Goal: Information Seeking & Learning: Understand process/instructions

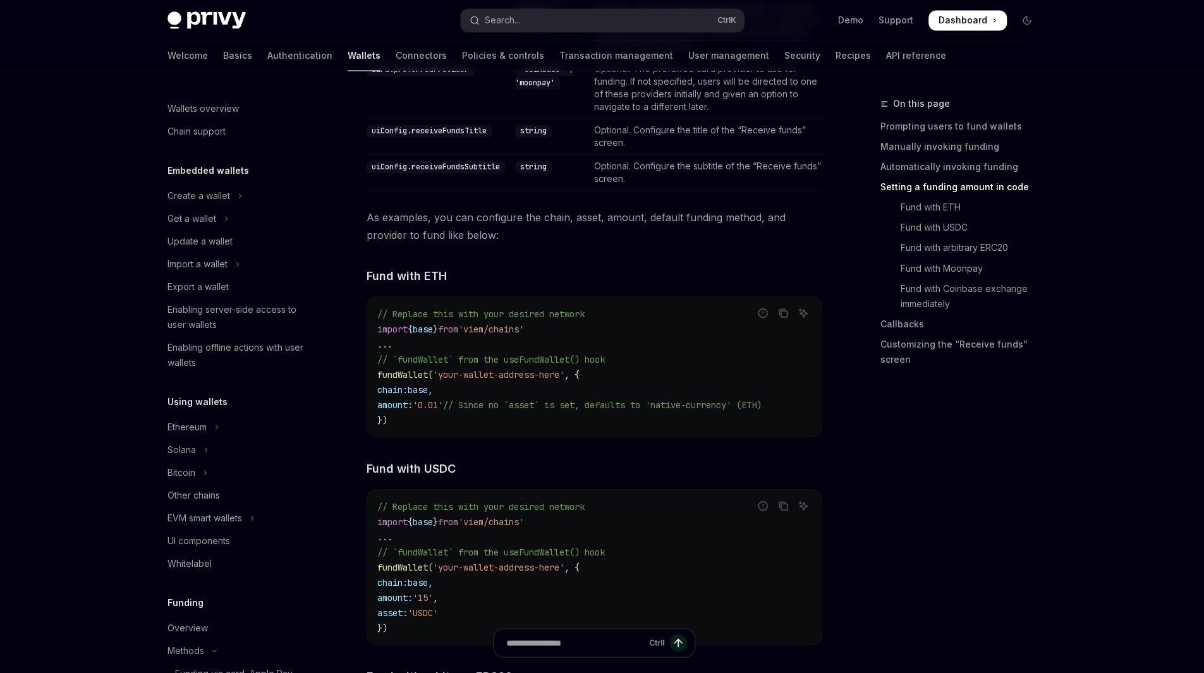
scroll to position [534, 0]
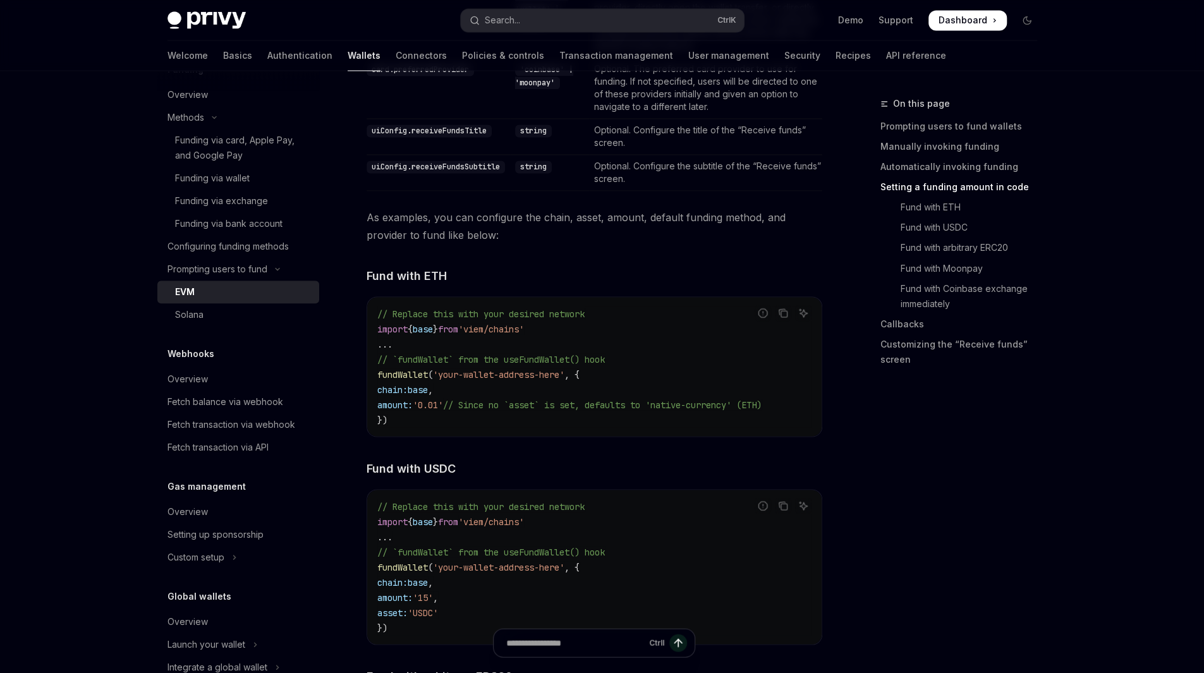
click at [871, 505] on div "On this page Prompting users to fund wallets Manually invoking funding Automati…" at bounding box center [951, 384] width 192 height 577
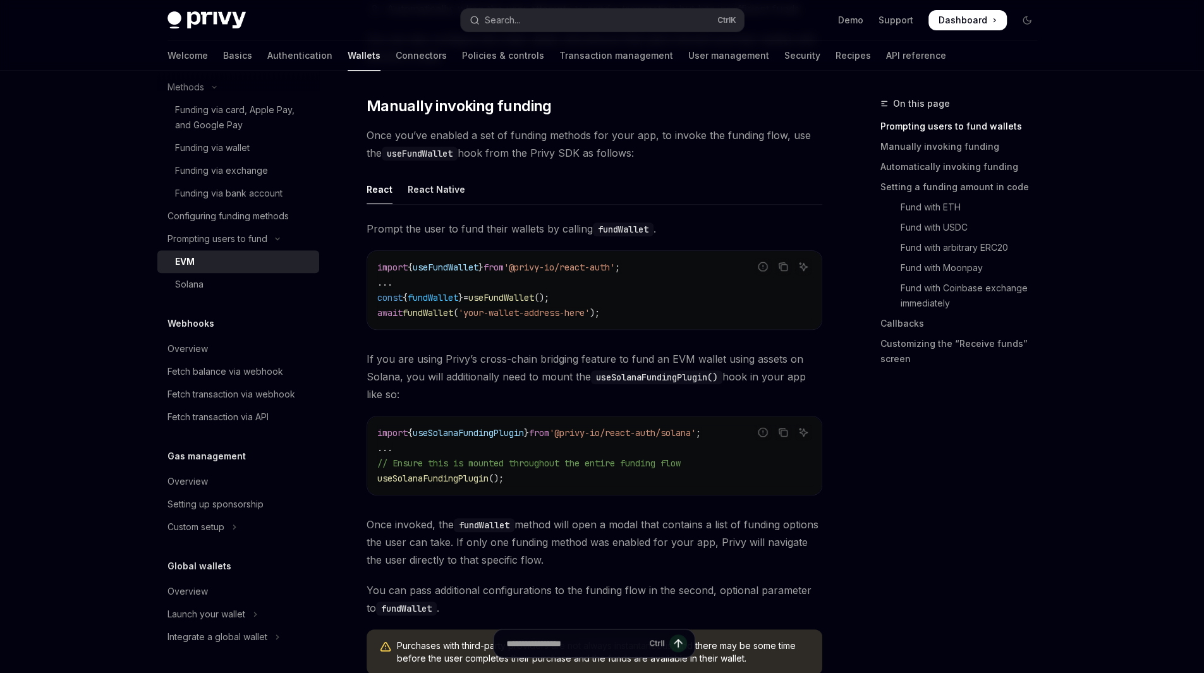
scroll to position [331, 0]
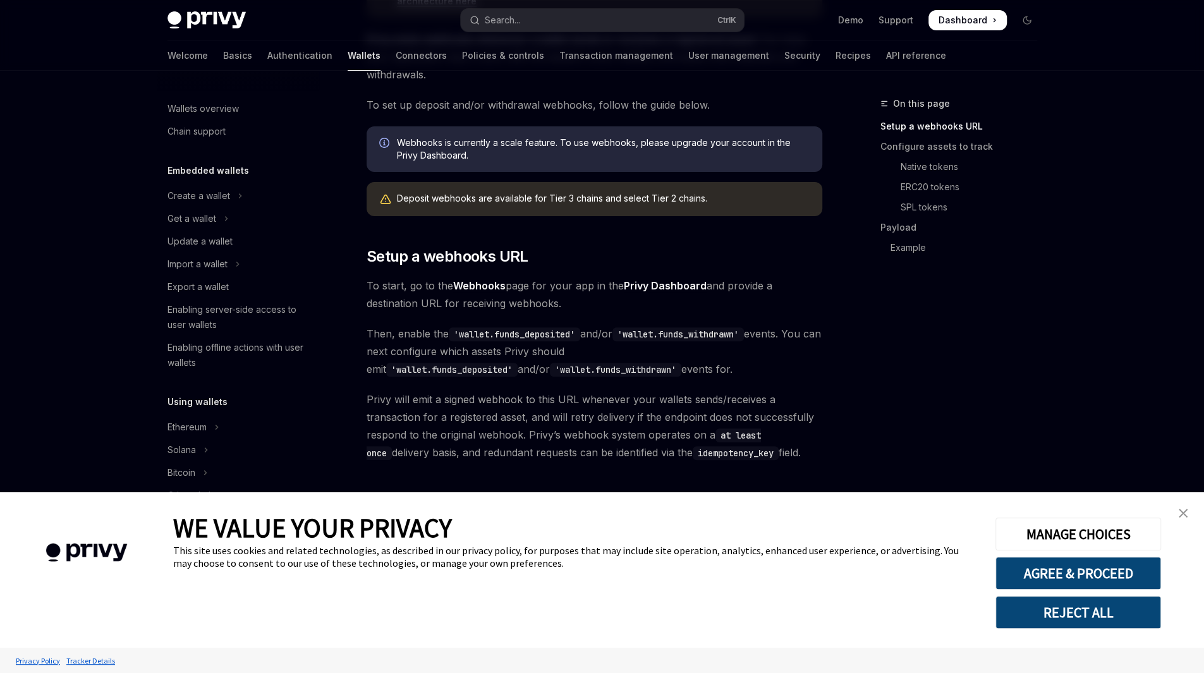
scroll to position [412, 0]
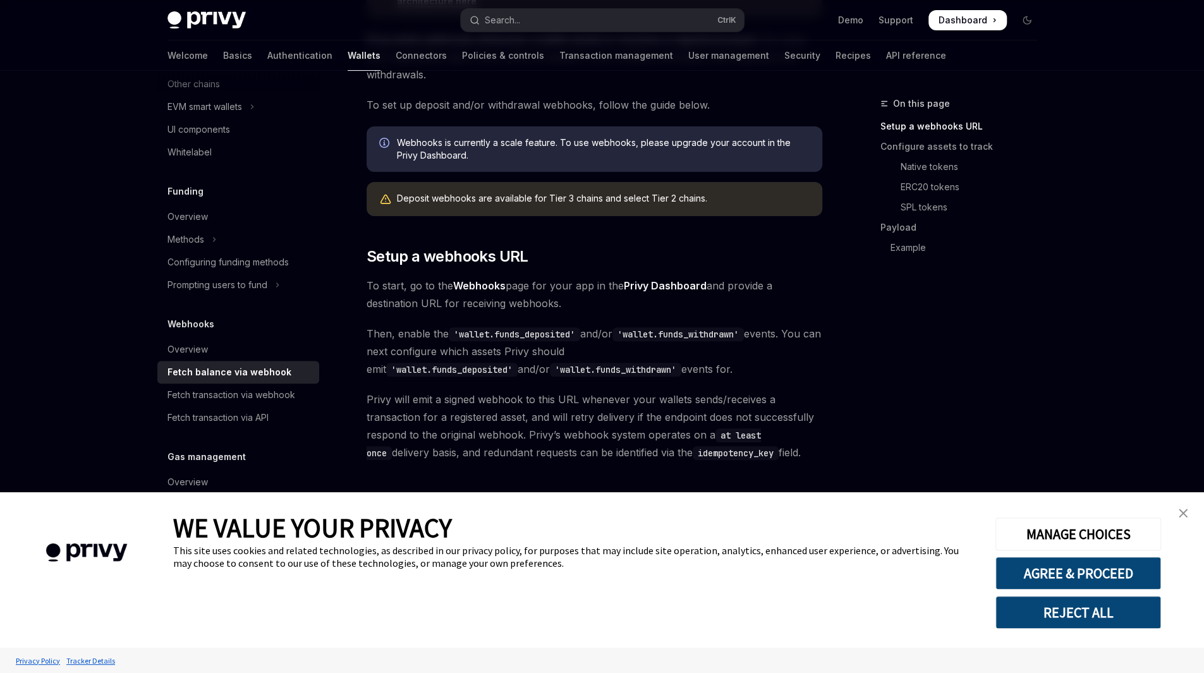
click at [1185, 511] on img "close banner" at bounding box center [1183, 513] width 9 height 9
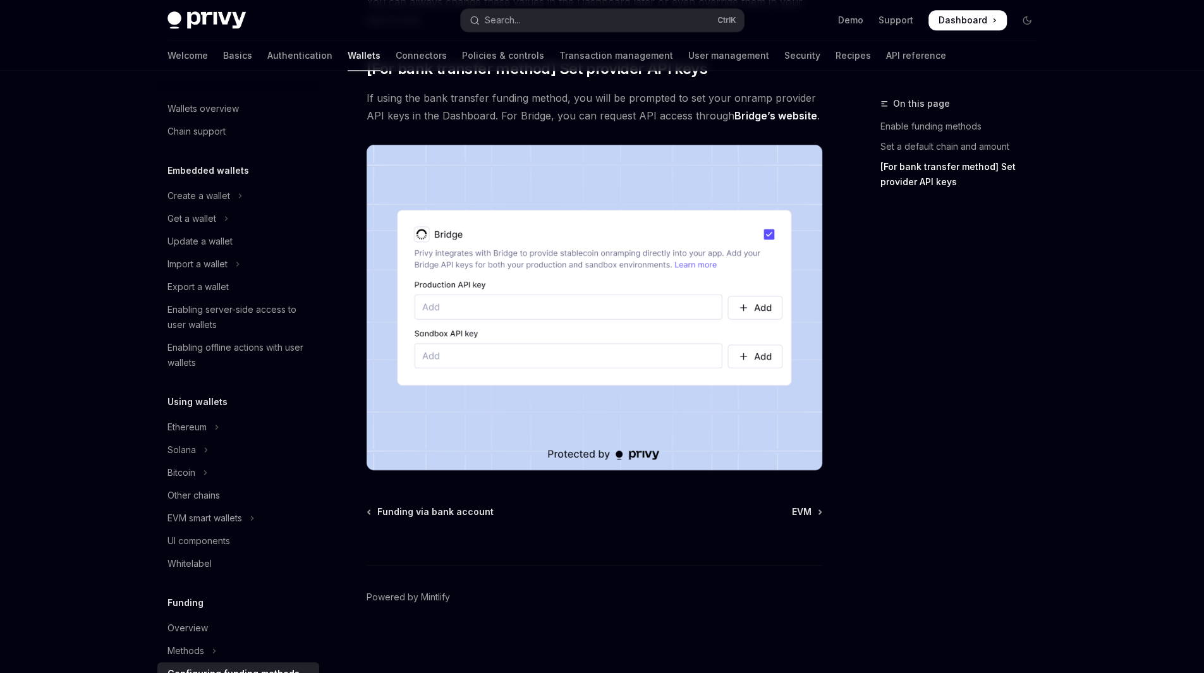
scroll to position [302, 0]
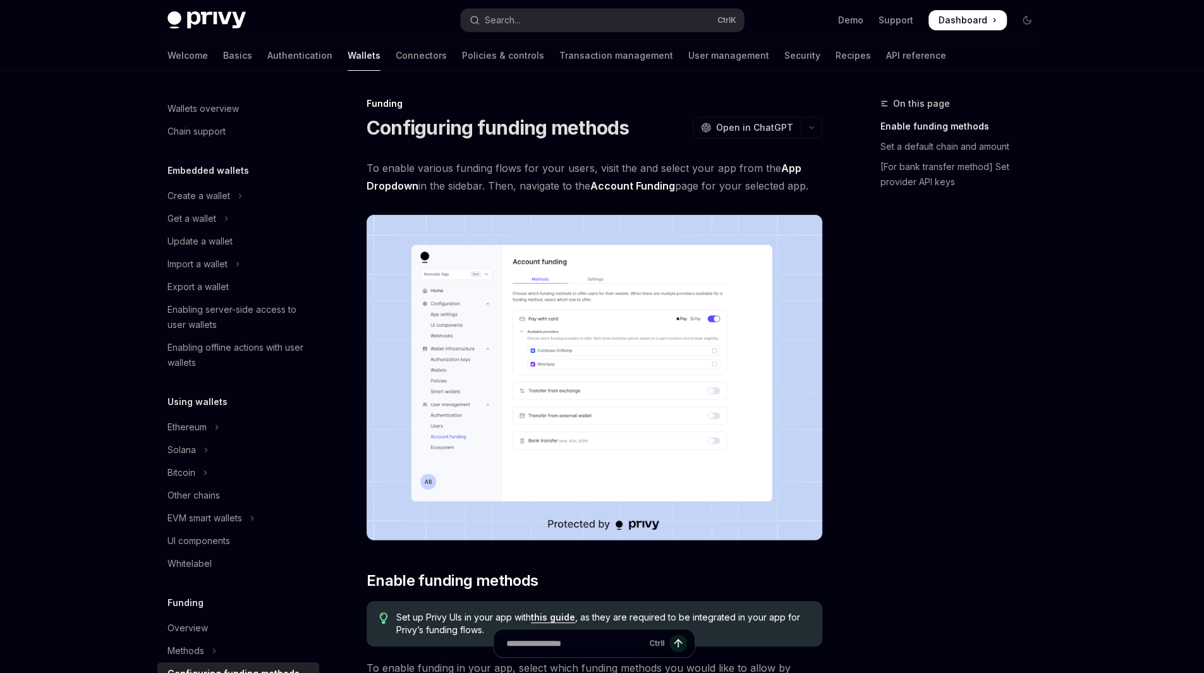
scroll to position [302, 0]
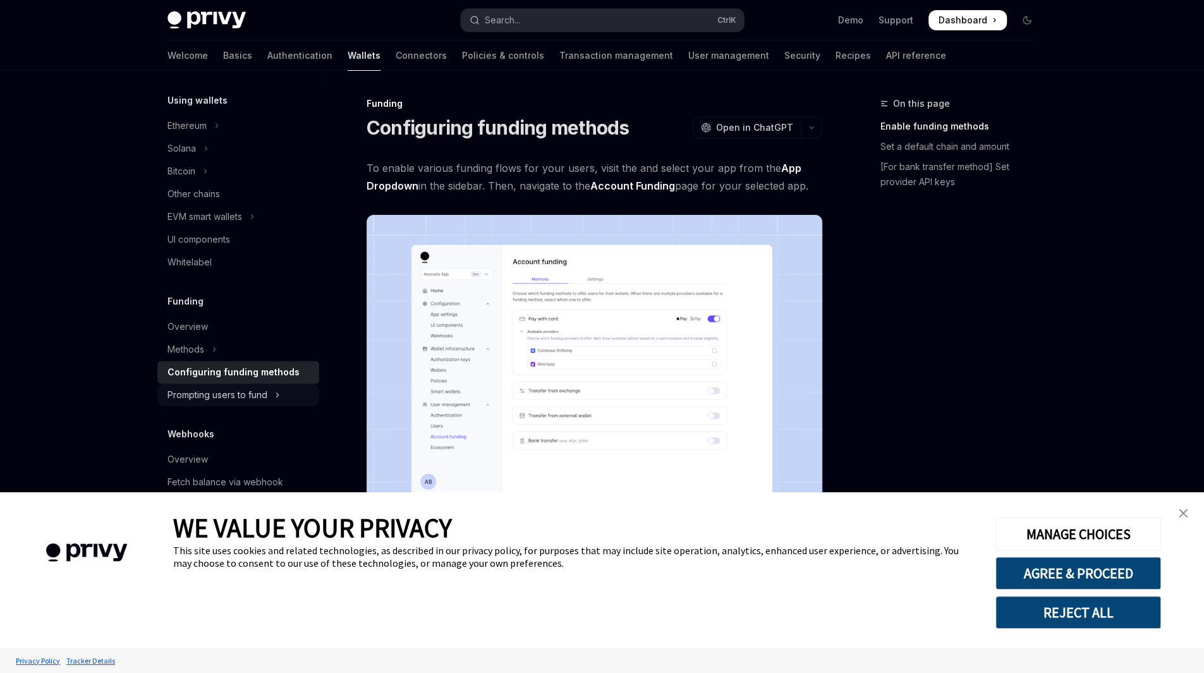
click at [273, 401] on button "Prompting users to fund" at bounding box center [238, 395] width 162 height 23
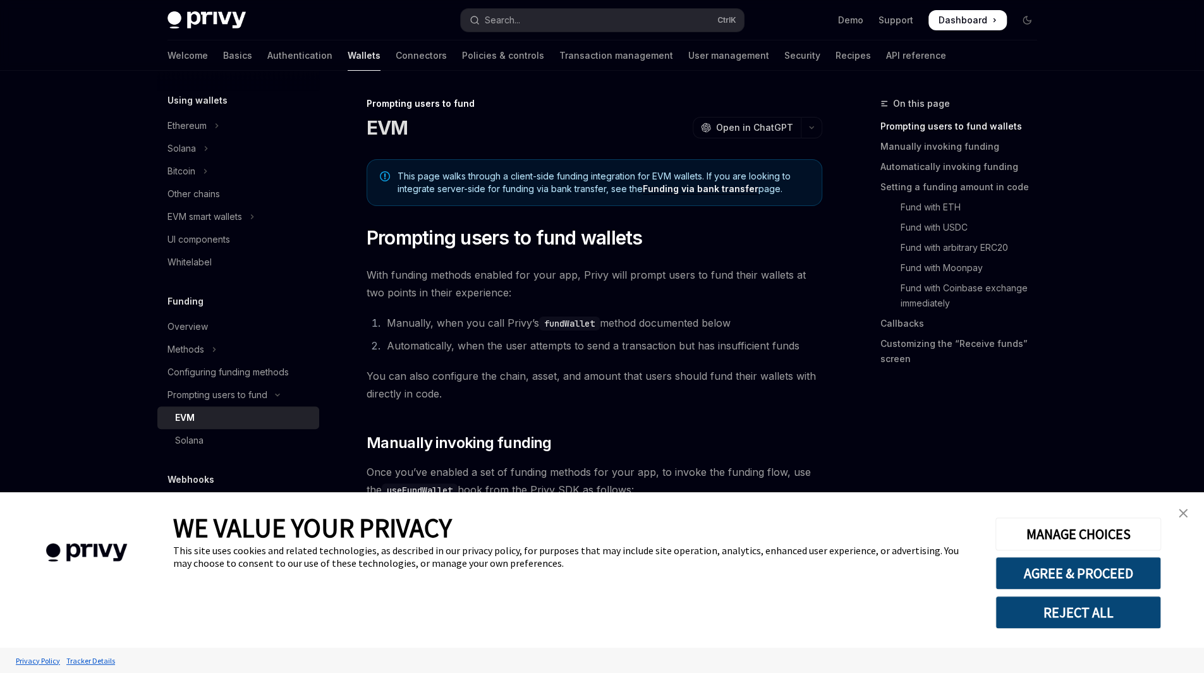
click at [207, 425] on link "EVM" at bounding box center [238, 417] width 162 height 23
type textarea "*"
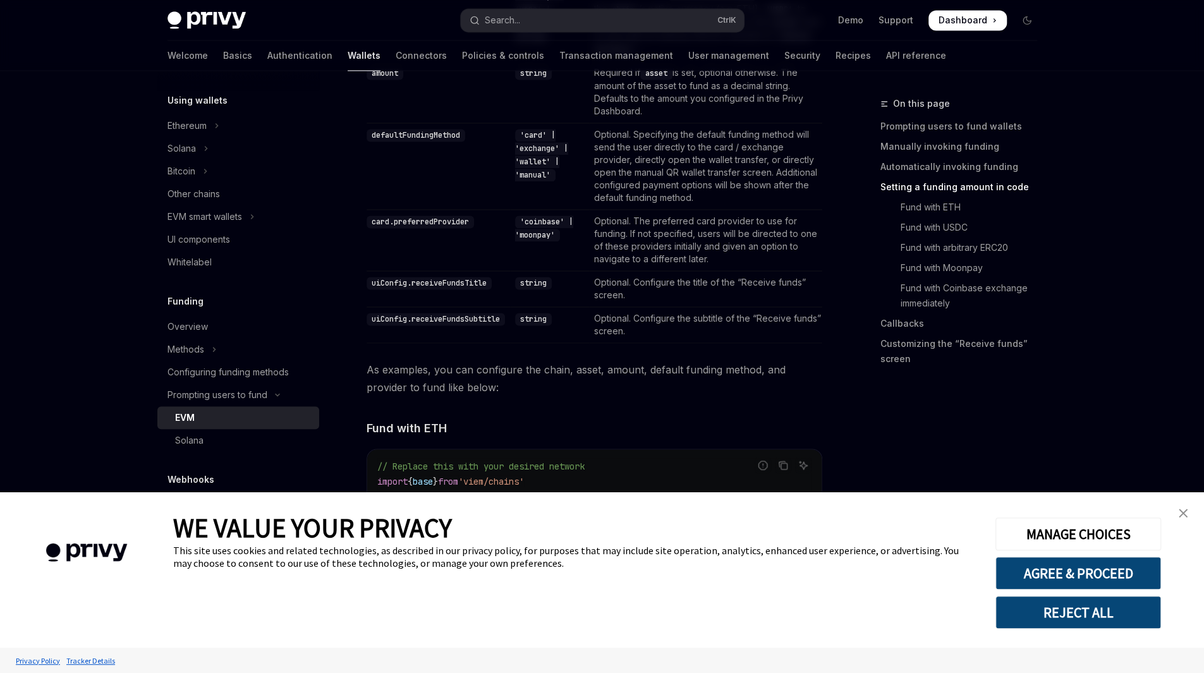
scroll to position [1384, 0]
click at [1192, 511] on link "close banner" at bounding box center [1183, 513] width 25 height 25
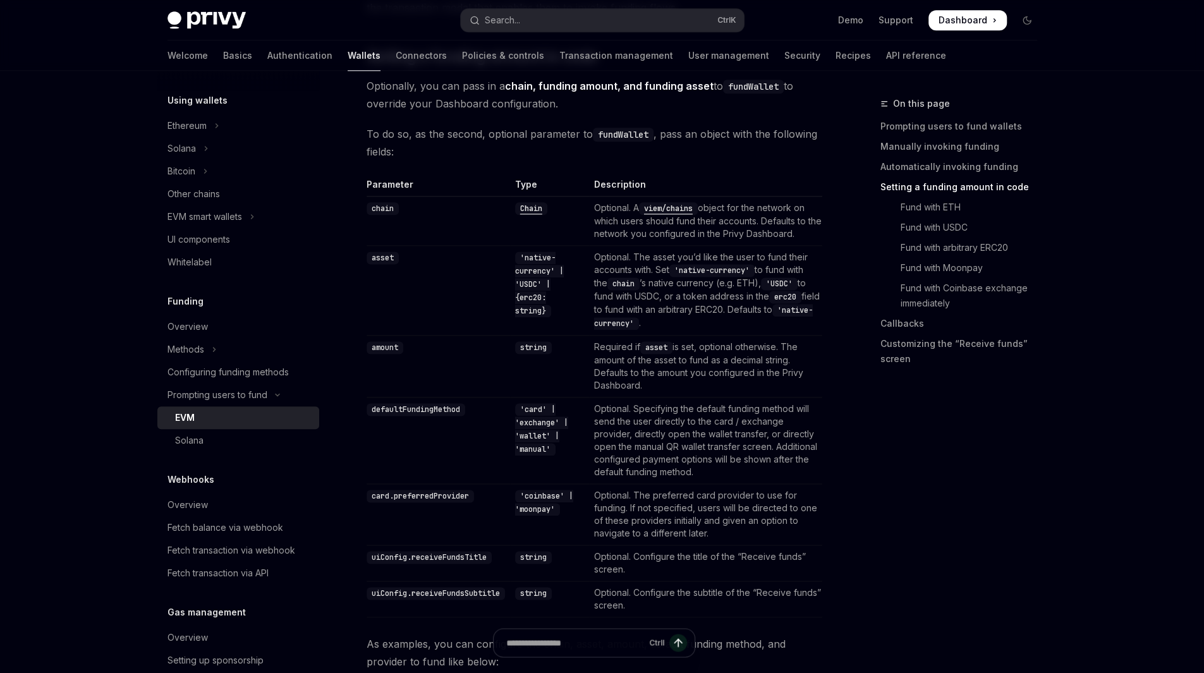
scroll to position [1145, 0]
